Goal: Navigation & Orientation: Find specific page/section

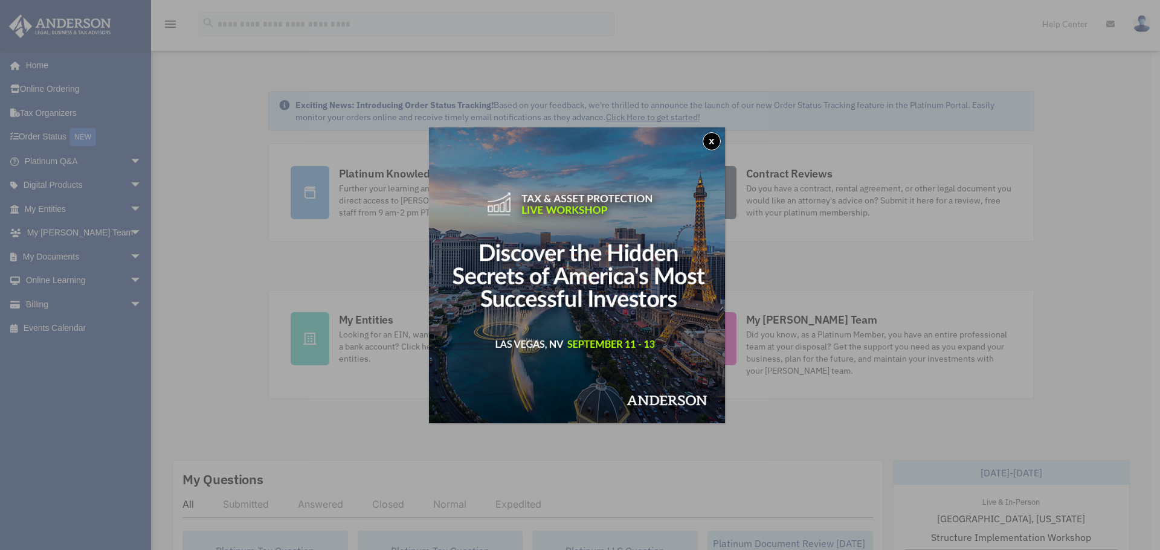
click at [711, 143] on button "x" at bounding box center [712, 141] width 18 height 18
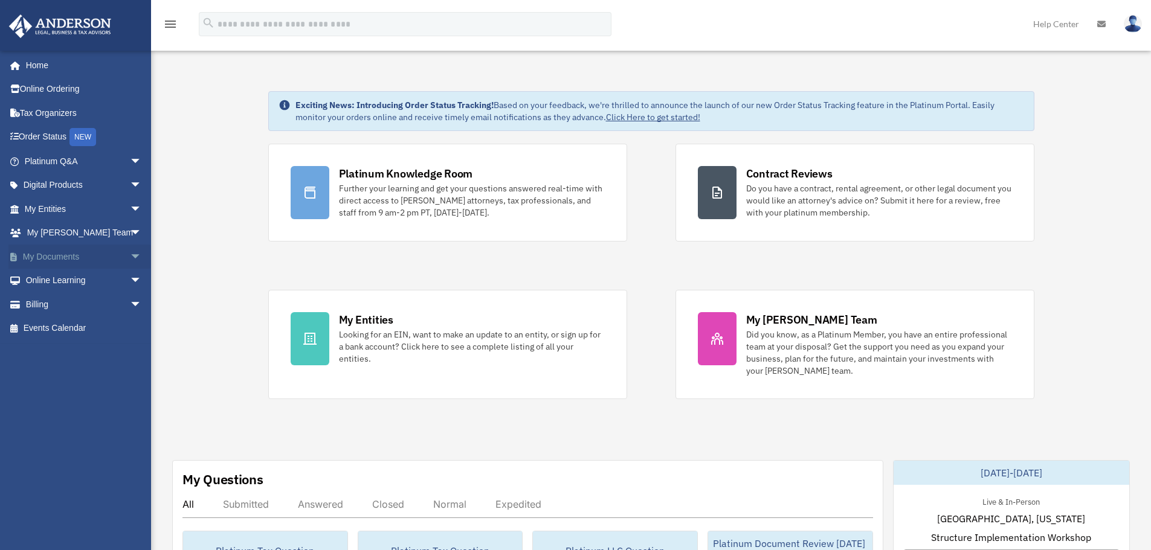
click at [130, 254] on span "arrow_drop_down" at bounding box center [142, 257] width 24 height 25
click at [44, 283] on link "Box" at bounding box center [88, 281] width 143 height 24
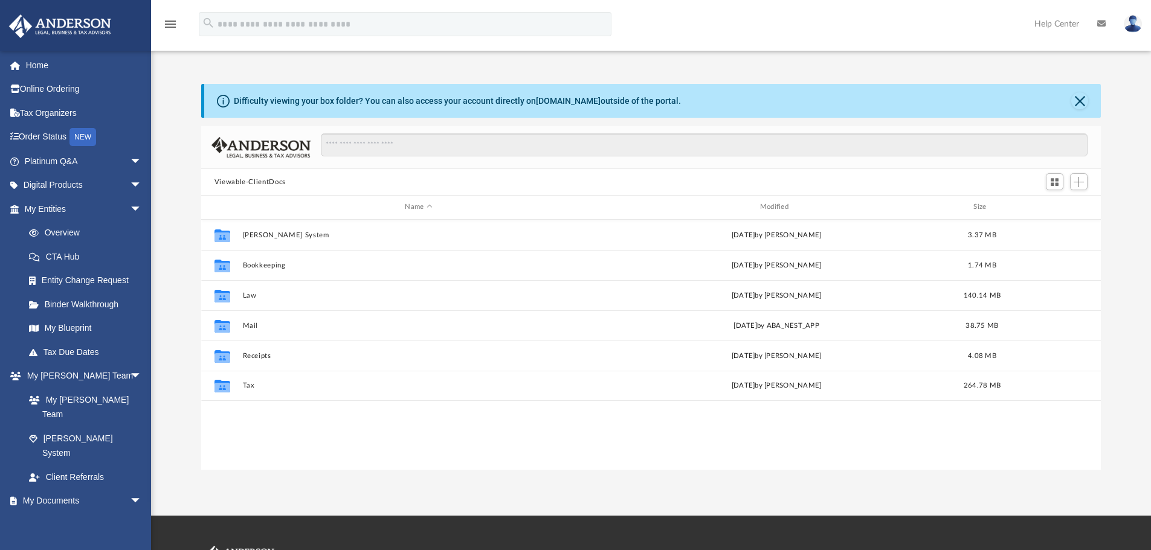
scroll to position [266, 891]
click at [39, 63] on link "Home" at bounding box center [84, 65] width 152 height 24
